Goal: Task Accomplishment & Management: Manage account settings

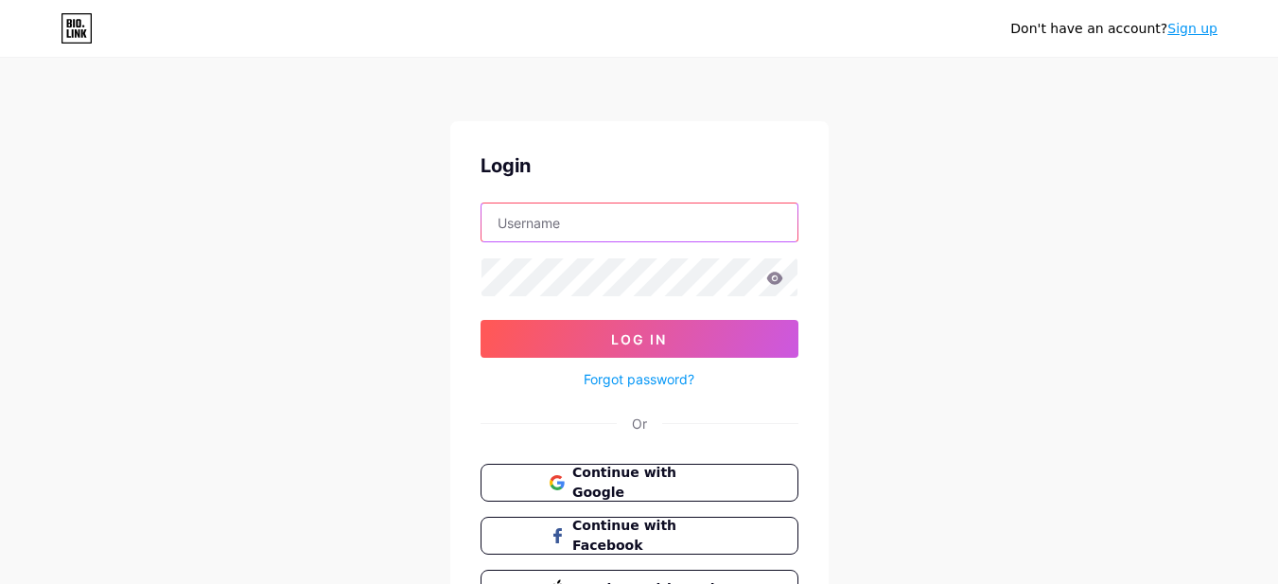
type input "[EMAIL_ADDRESS][DOMAIN_NAME]"
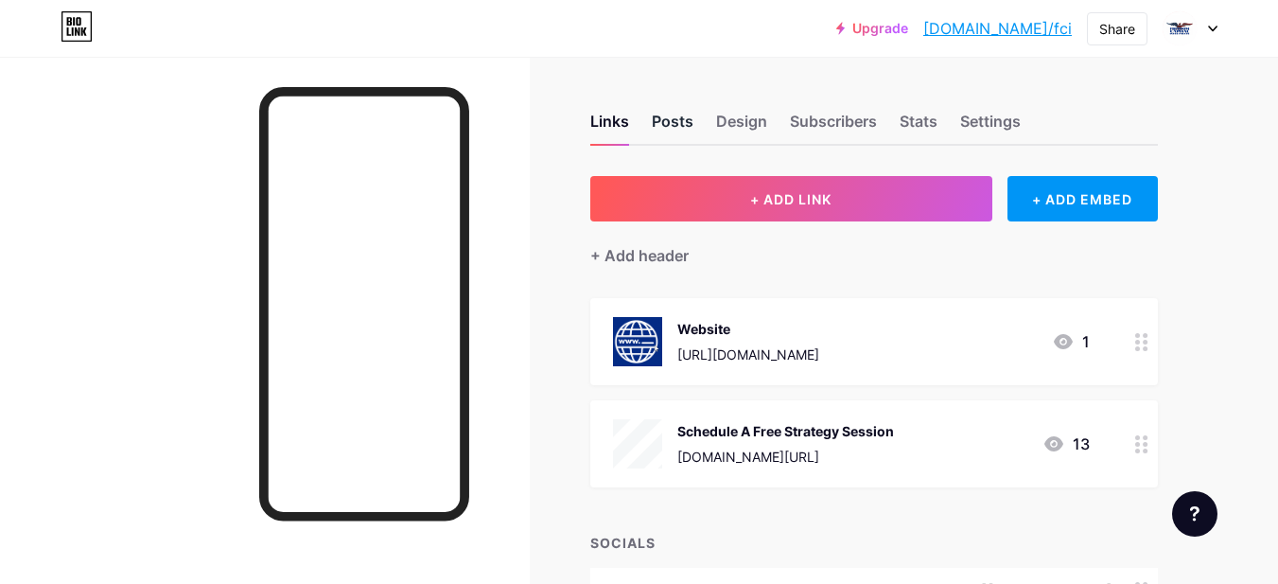
click at [665, 117] on div "Posts" at bounding box center [673, 127] width 42 height 34
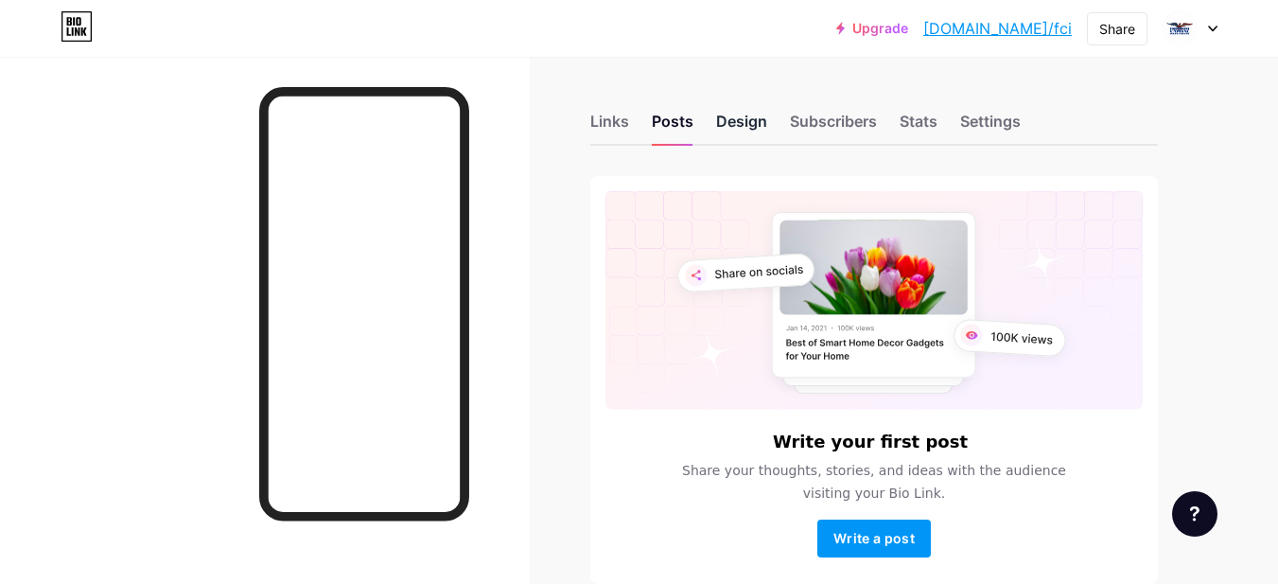
click at [767, 125] on div "Design" at bounding box center [741, 127] width 51 height 34
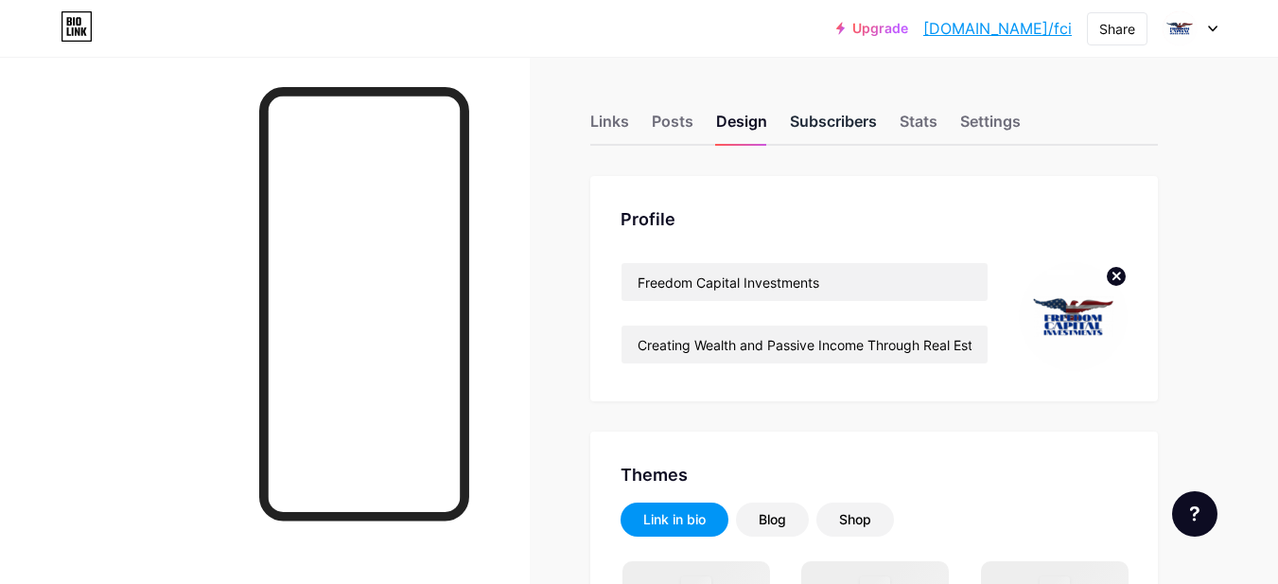
click at [818, 131] on div "Subscribers" at bounding box center [833, 127] width 87 height 34
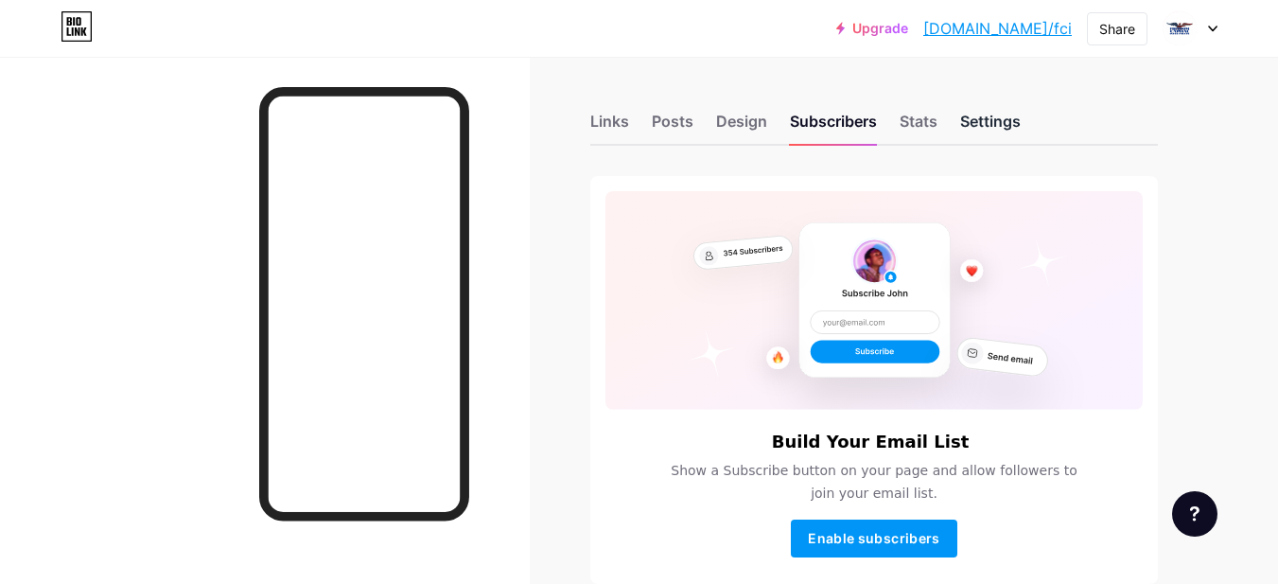
click at [989, 119] on div "Settings" at bounding box center [991, 127] width 61 height 34
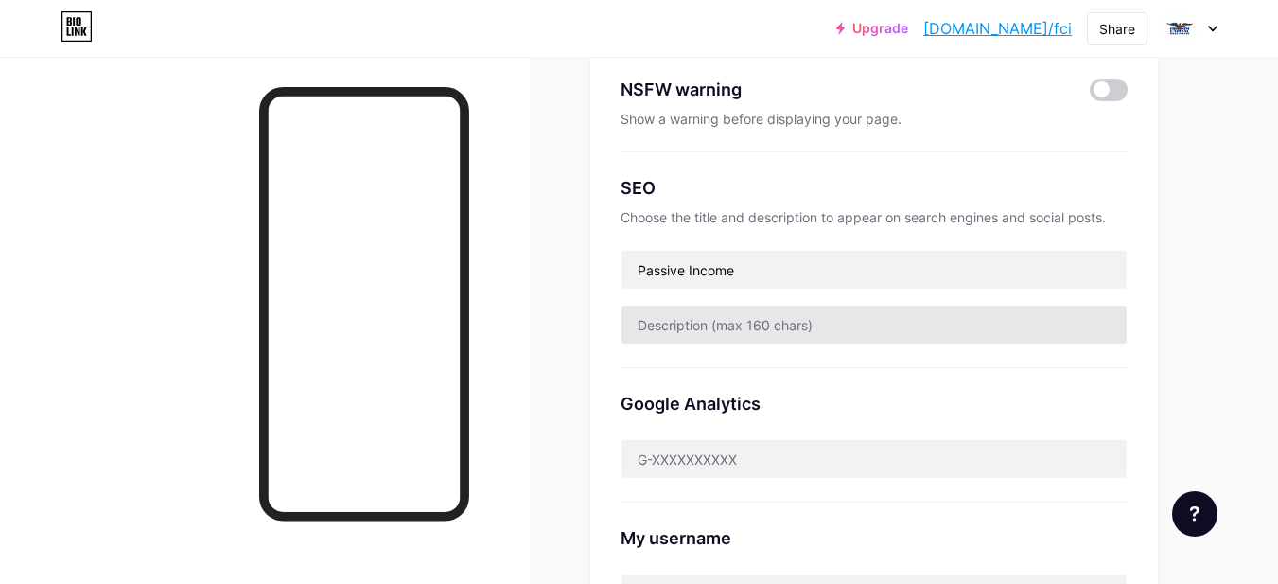
scroll to position [284, 0]
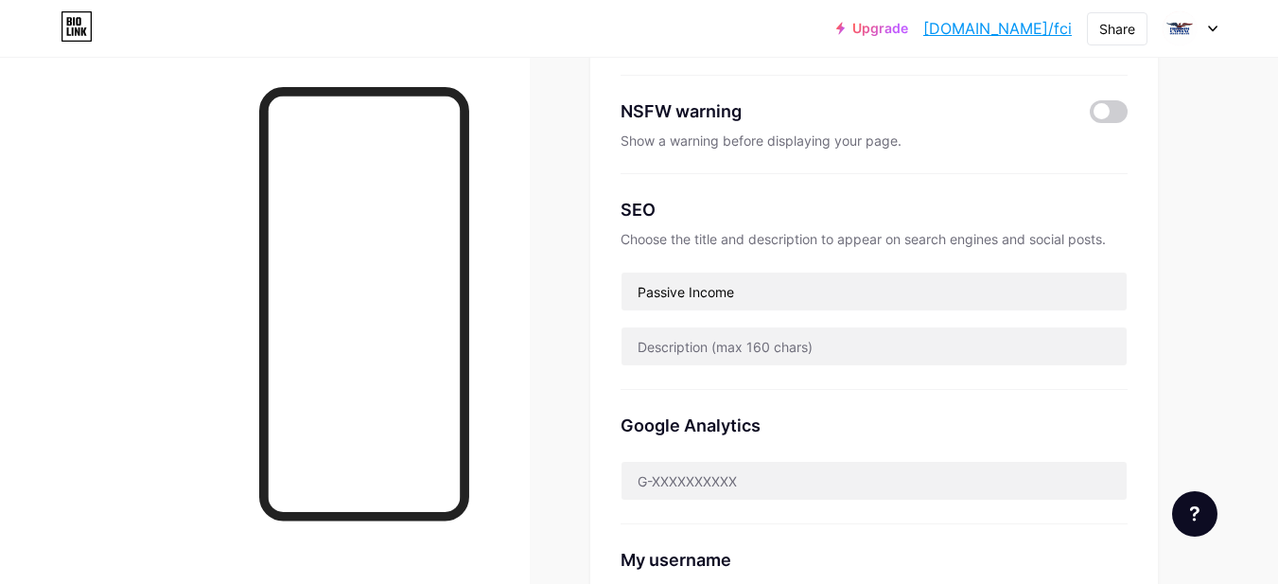
click at [1208, 27] on icon at bounding box center [1212, 29] width 9 height 7
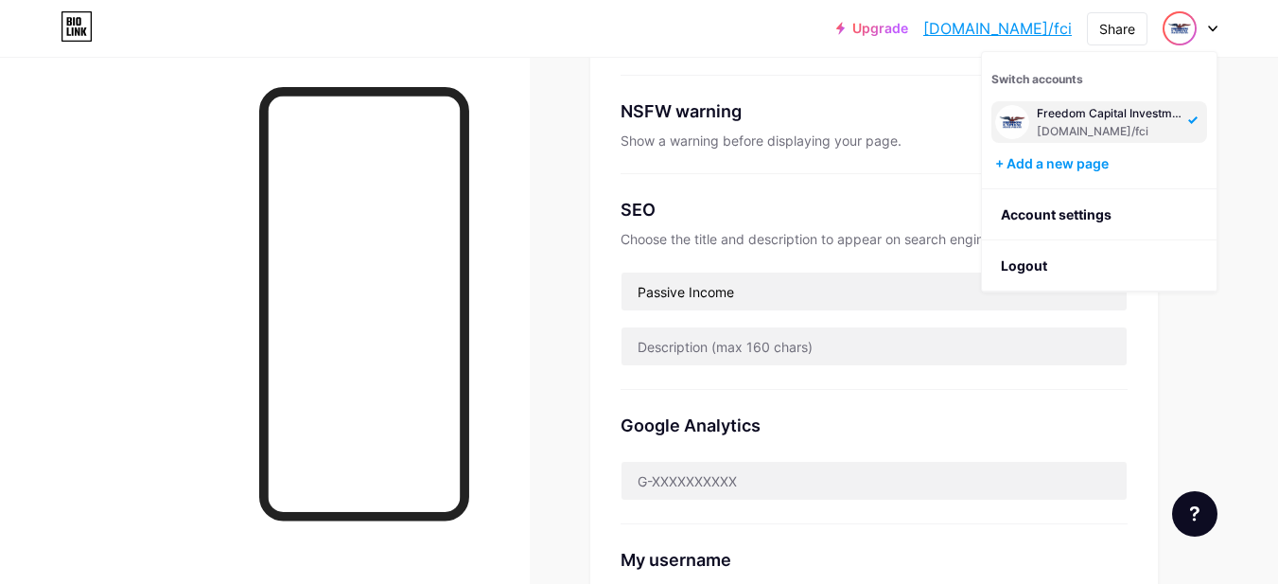
click at [908, 29] on link "Upgrade" at bounding box center [873, 28] width 72 height 15
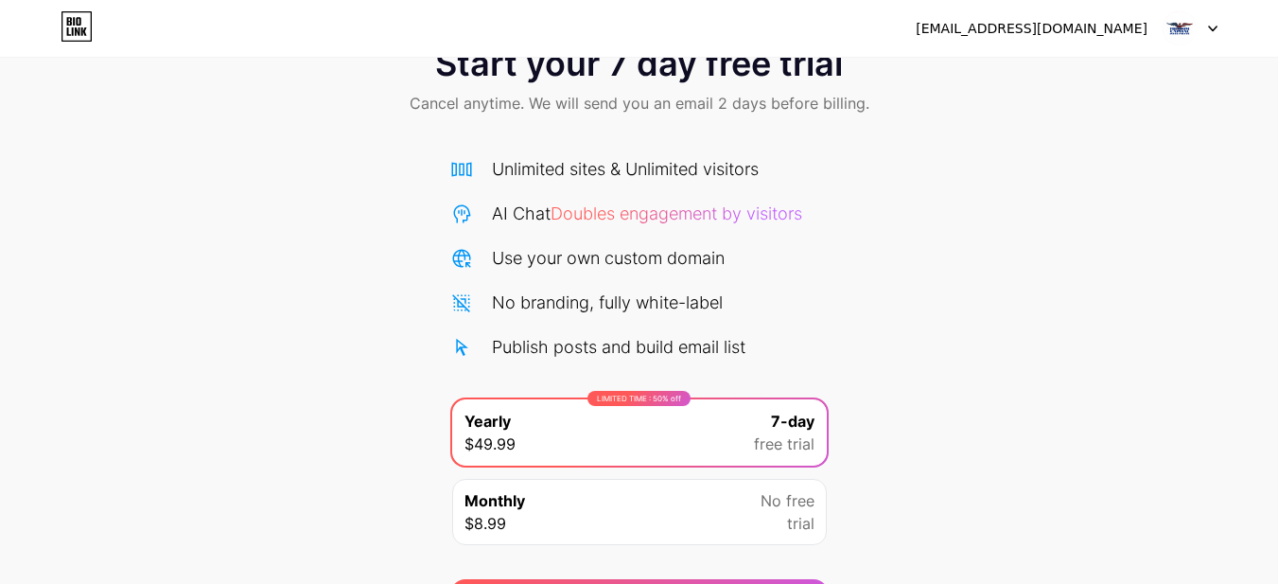
scroll to position [178, 0]
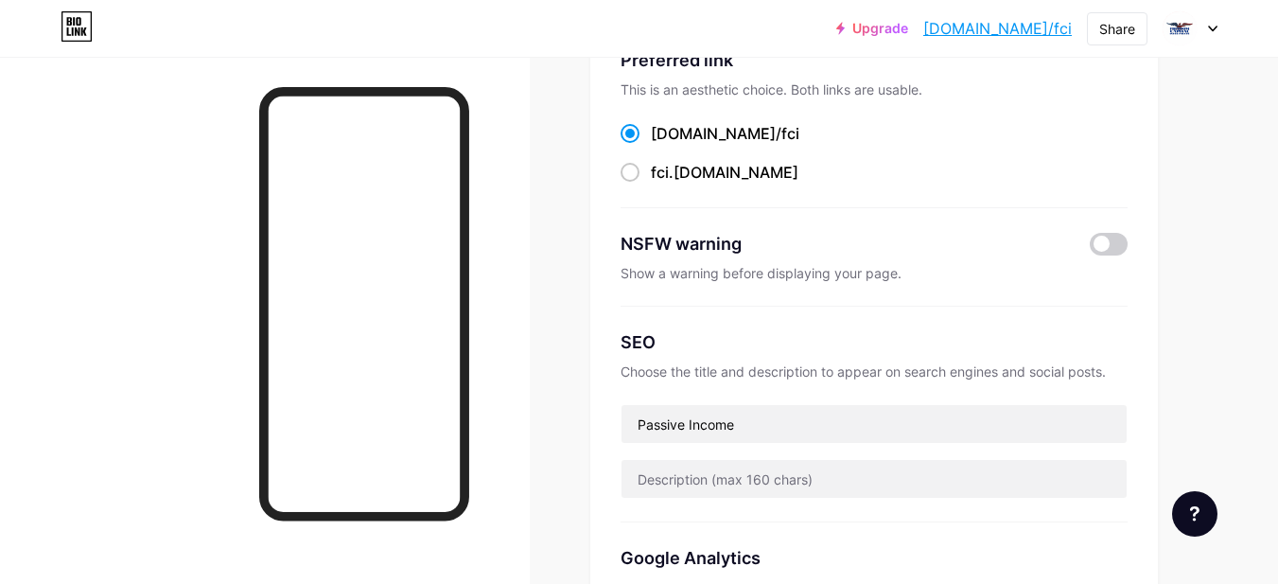
scroll to position [95, 0]
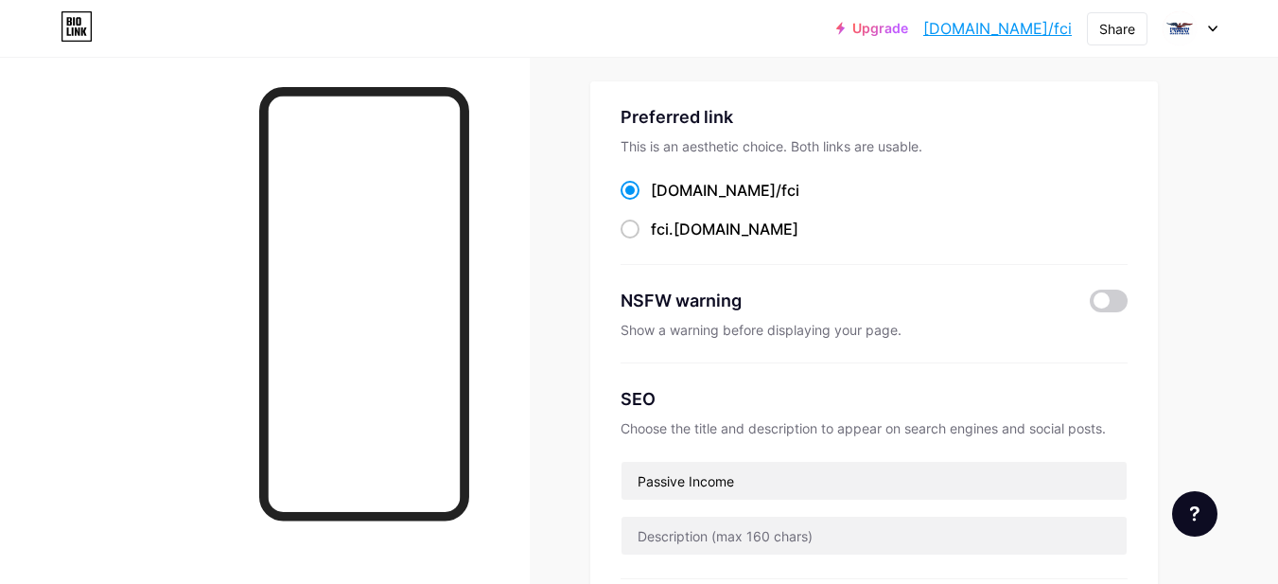
click at [1214, 26] on icon at bounding box center [1212, 29] width 9 height 7
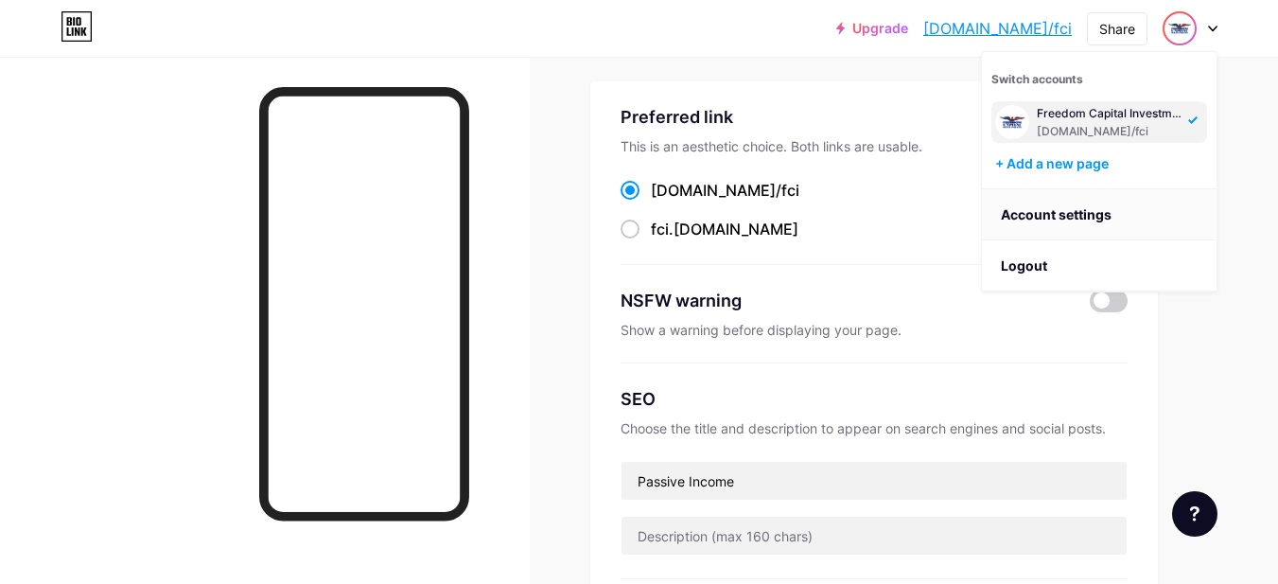
click at [1099, 220] on link "Account settings" at bounding box center [1099, 214] width 235 height 51
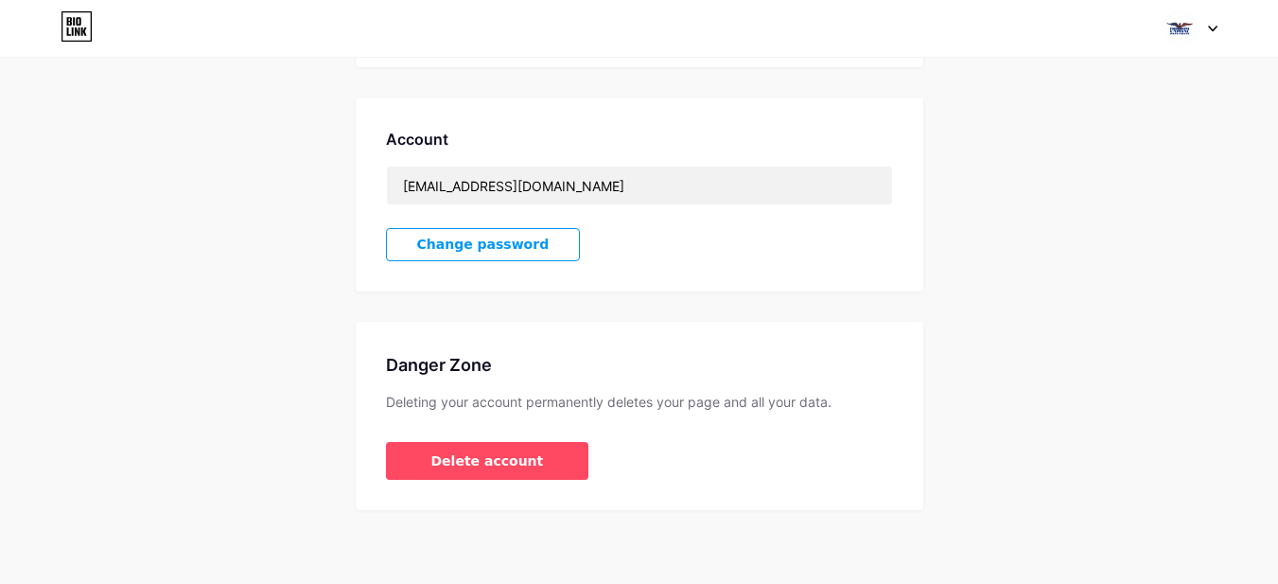
scroll to position [474, 0]
